Goal: Obtain resource: Download file/media

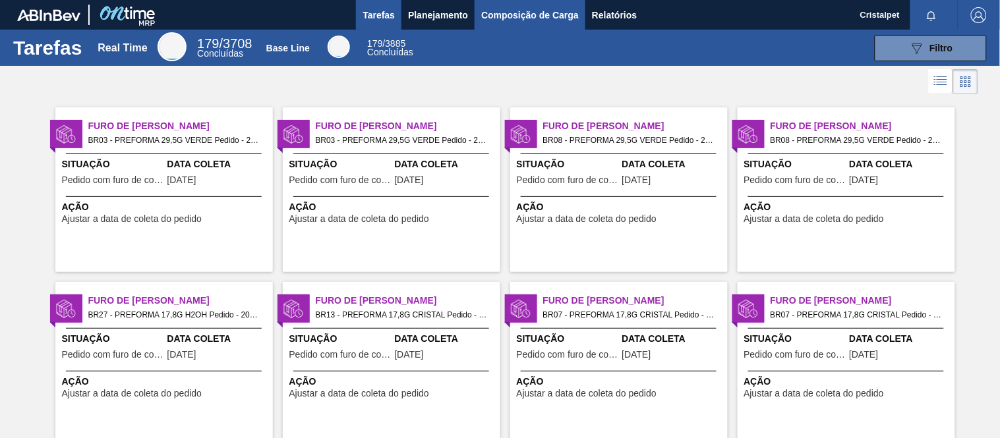
click at [524, 13] on span "Composição de Carga" at bounding box center [530, 15] width 98 height 16
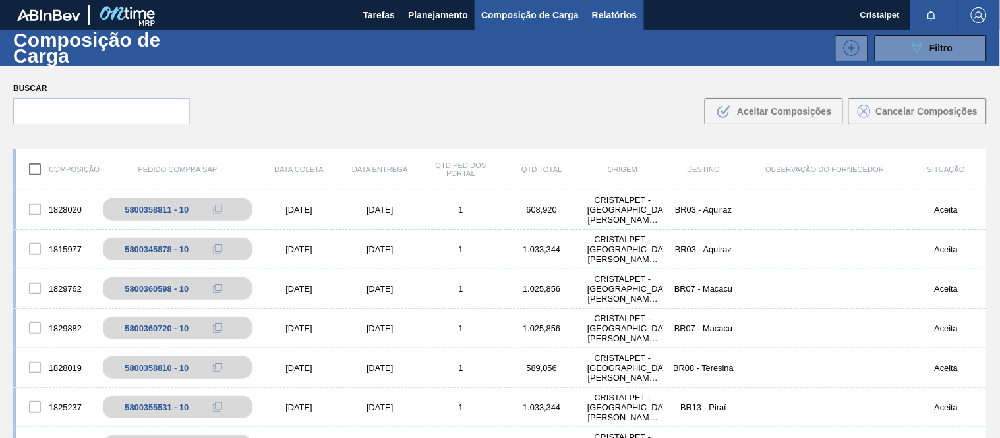
click at [602, 17] on span "Relatórios" at bounding box center [614, 15] width 45 height 16
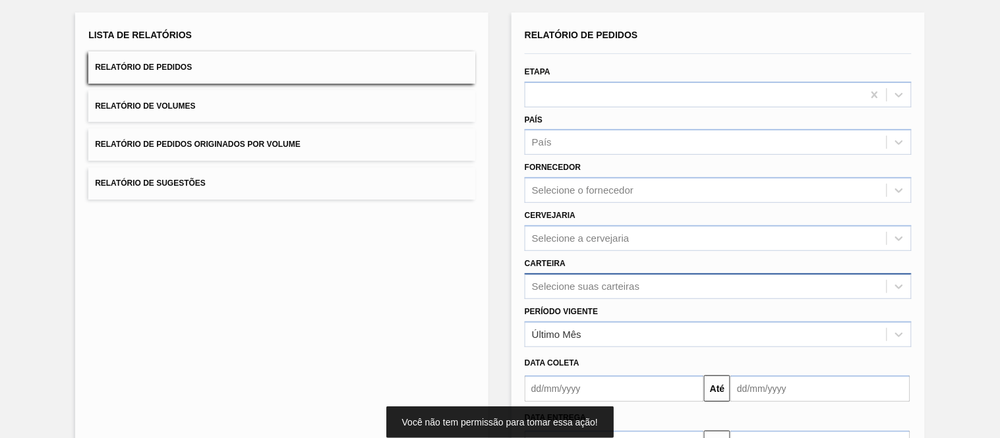
scroll to position [140, 0]
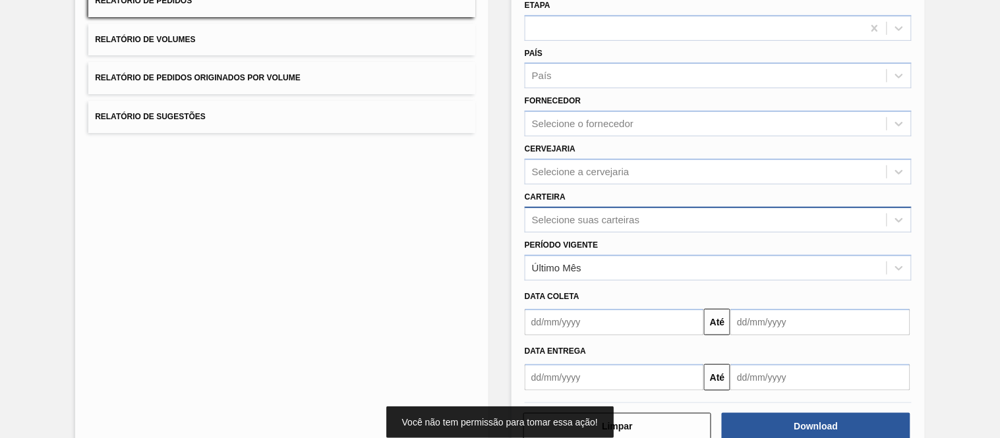
click at [569, 233] on div "Selecione suas carteiras" at bounding box center [718, 220] width 387 height 26
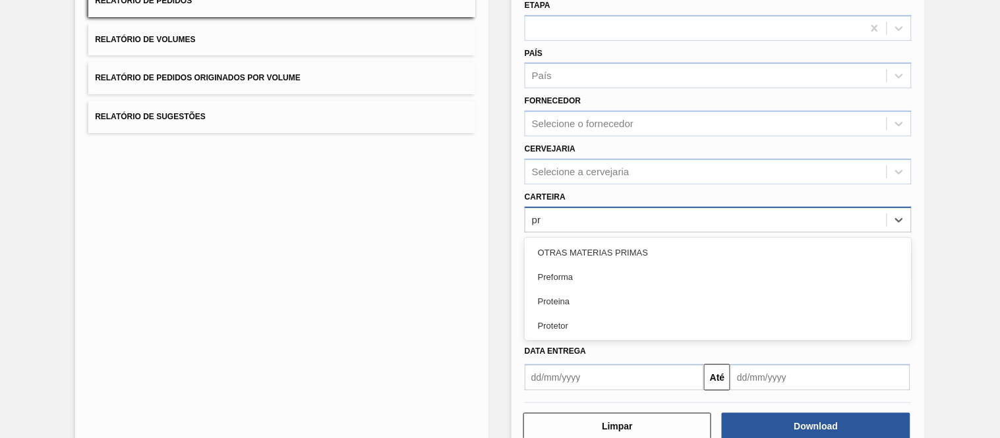
type input "pre"
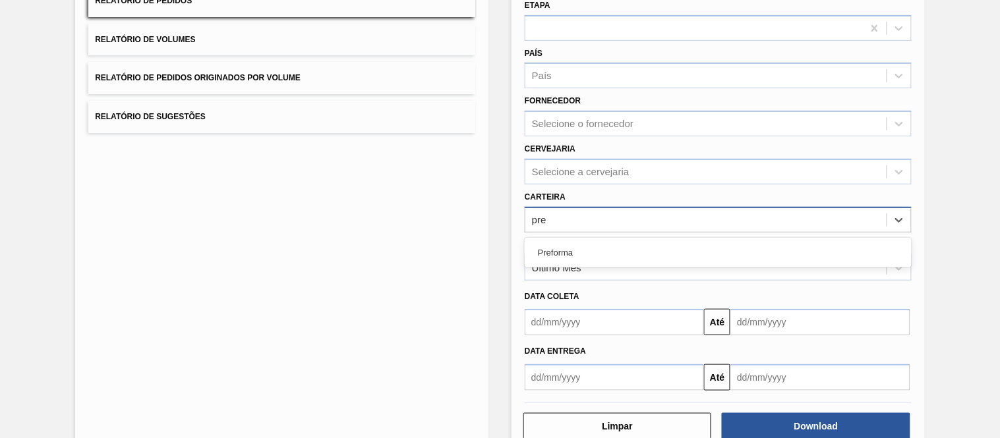
click at [564, 248] on div "Preforma" at bounding box center [718, 253] width 387 height 24
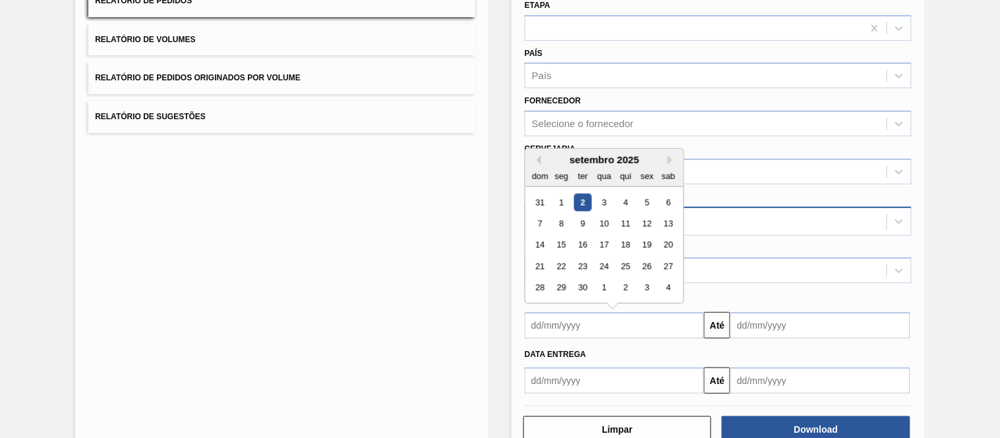
click at [553, 320] on input "text" at bounding box center [614, 326] width 179 height 26
click at [542, 158] on div "Previous Month Next Month setembro 2025 dom seg ter qua qui sex sab 31 1 2 3 4 …" at bounding box center [605, 226] width 160 height 156
click at [539, 156] on button "Previous Month" at bounding box center [536, 160] width 9 height 9
drag, startPoint x: 586, startPoint y: 284, endPoint x: 578, endPoint y: 287, distance: 7.7
click at [584, 287] on div "26" at bounding box center [583, 289] width 18 height 18
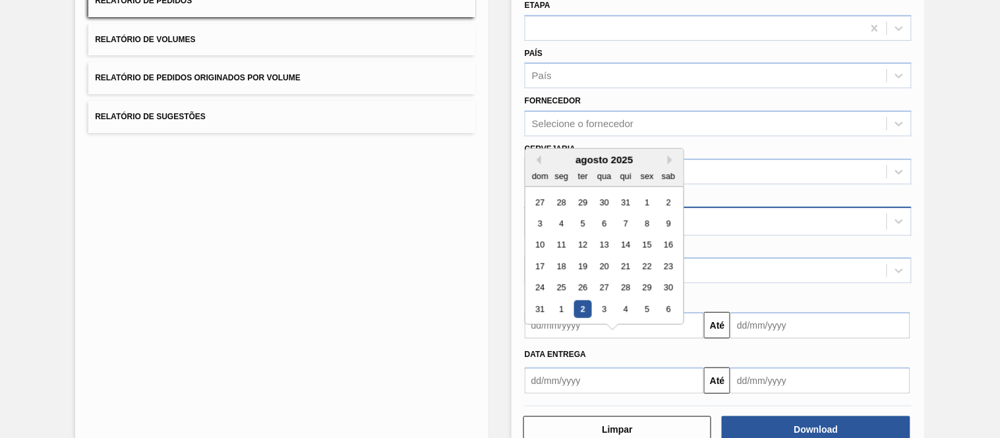
type input "[DATE]"
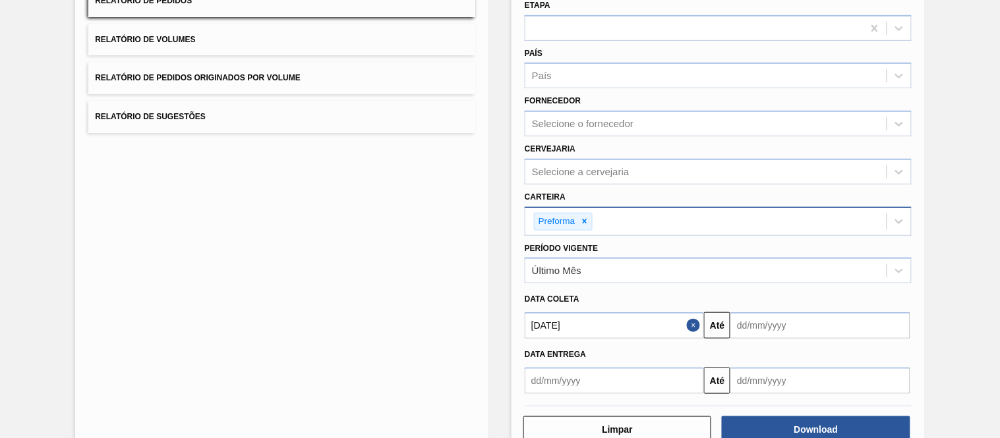
drag, startPoint x: 759, startPoint y: 325, endPoint x: 733, endPoint y: 346, distance: 32.8
click at [754, 332] on input "text" at bounding box center [820, 326] width 179 height 26
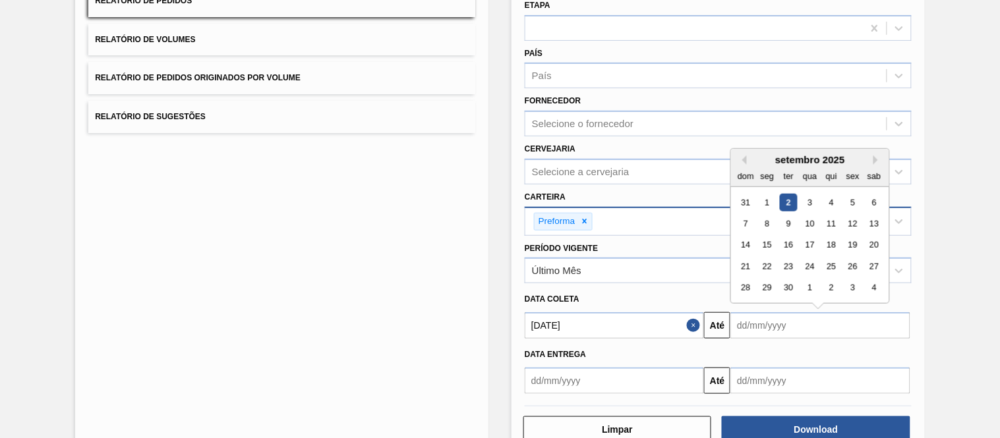
drag, startPoint x: 788, startPoint y: 280, endPoint x: 781, endPoint y: 281, distance: 7.3
click at [788, 282] on div "30" at bounding box center [789, 289] width 18 height 18
click at [867, 324] on input "[DATE]" at bounding box center [820, 326] width 179 height 26
click at [878, 159] on button "Next Month" at bounding box center [878, 160] width 9 height 9
click at [815, 237] on div "15" at bounding box center [811, 246] width 18 height 18
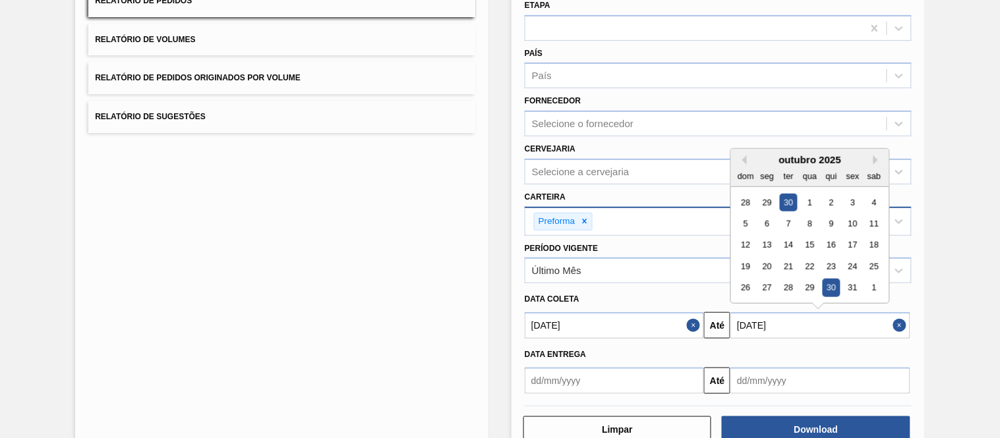
type input "[DATE]"
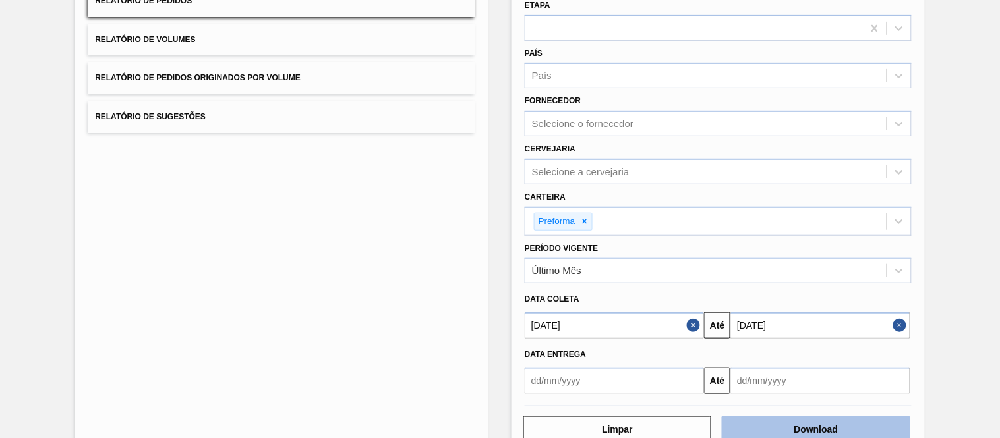
click at [787, 423] on button "Download" at bounding box center [816, 430] width 188 height 26
